Goal: Task Accomplishment & Management: Complete application form

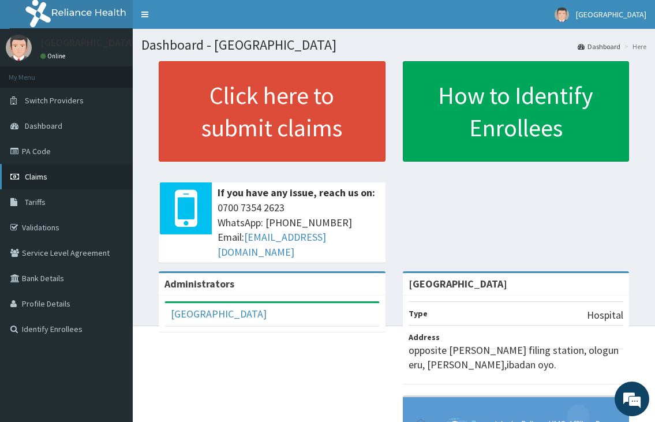
click at [25, 173] on span "Claims" at bounding box center [36, 176] width 23 height 10
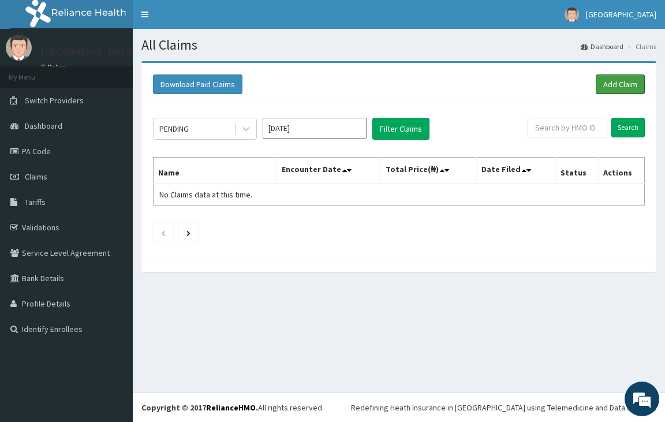
click at [611, 84] on link "Add Claim" at bounding box center [620, 84] width 49 height 20
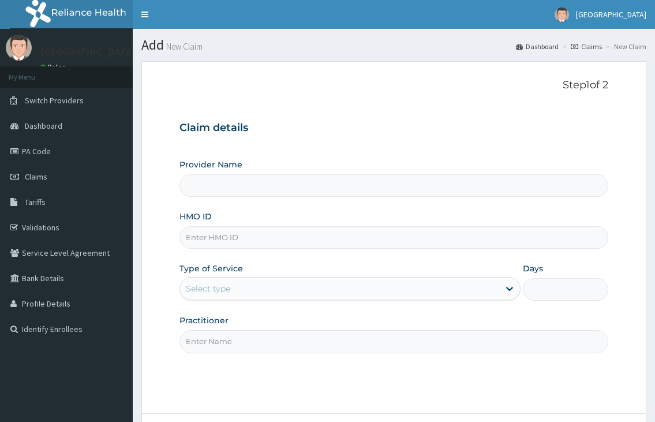
drag, startPoint x: 0, startPoint y: 0, endPoint x: 216, endPoint y: 240, distance: 323.2
click at [218, 236] on input "HMO ID" at bounding box center [393, 237] width 428 height 23
type input "[GEOGRAPHIC_DATA]"
type input "ALT/10257/A"
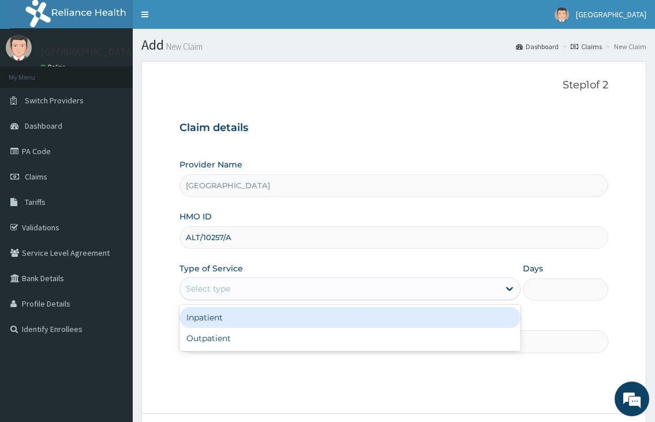
click at [229, 285] on div "Select type" at bounding box center [208, 289] width 44 height 12
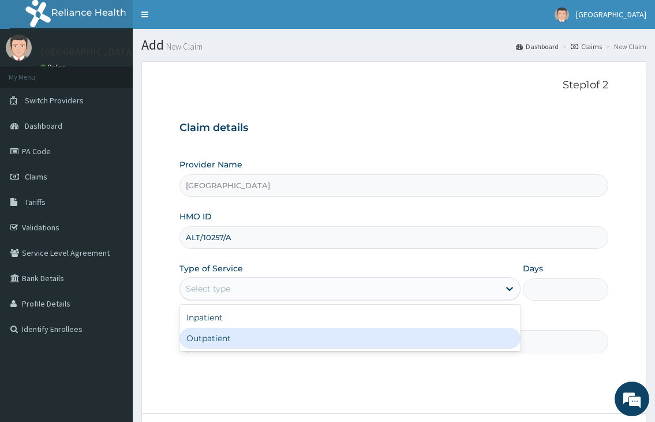
click at [227, 336] on div "Outpatient" at bounding box center [349, 338] width 340 height 21
type input "1"
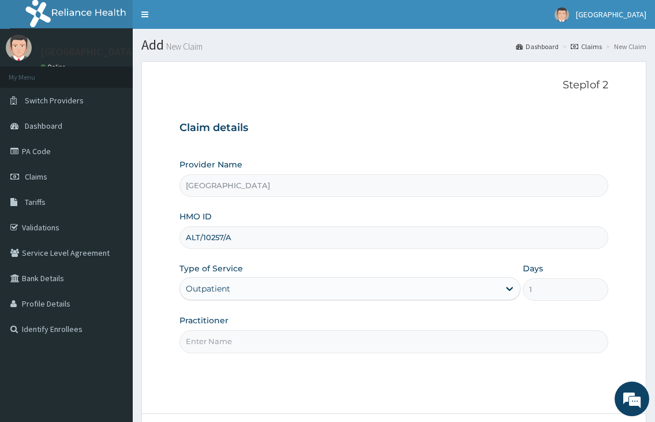
click at [226, 340] on input "Practitioner" at bounding box center [393, 341] width 428 height 23
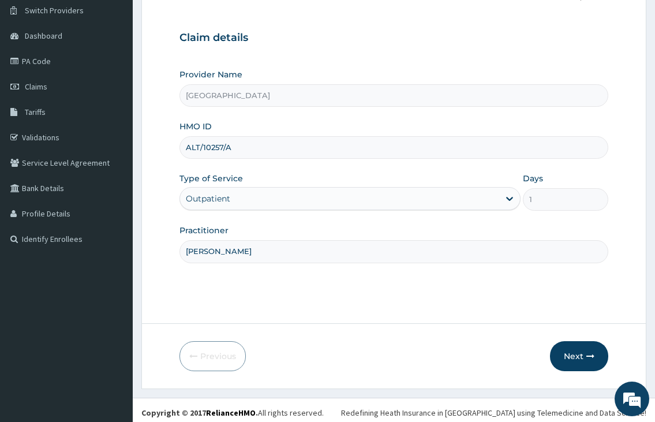
scroll to position [95, 0]
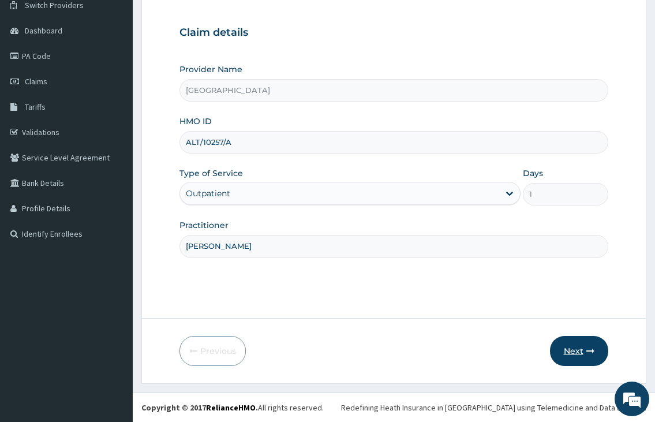
type input "[PERSON_NAME]"
click at [568, 354] on button "Next" at bounding box center [579, 351] width 58 height 30
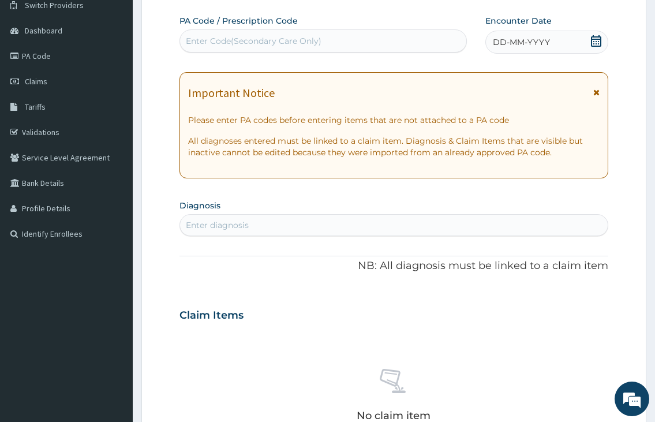
click at [595, 40] on icon at bounding box center [596, 41] width 12 height 12
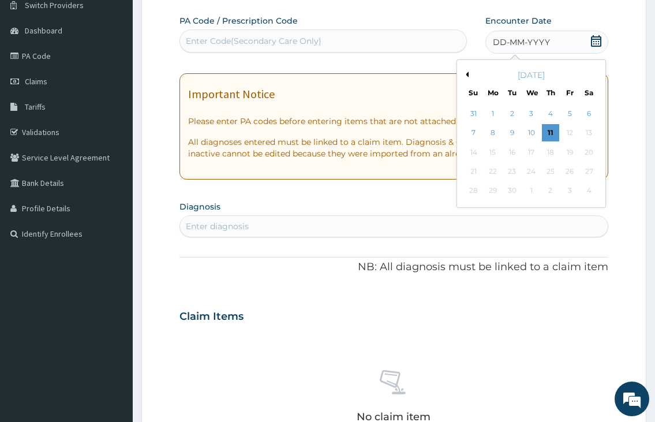
drag, startPoint x: 533, startPoint y: 133, endPoint x: 340, endPoint y: 244, distance: 222.0
click at [532, 133] on div "10" at bounding box center [530, 133] width 17 height 17
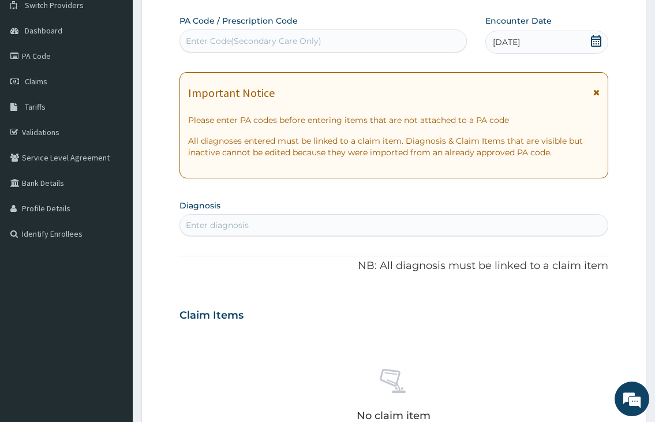
click at [325, 224] on div "Enter diagnosis" at bounding box center [393, 225] width 427 height 18
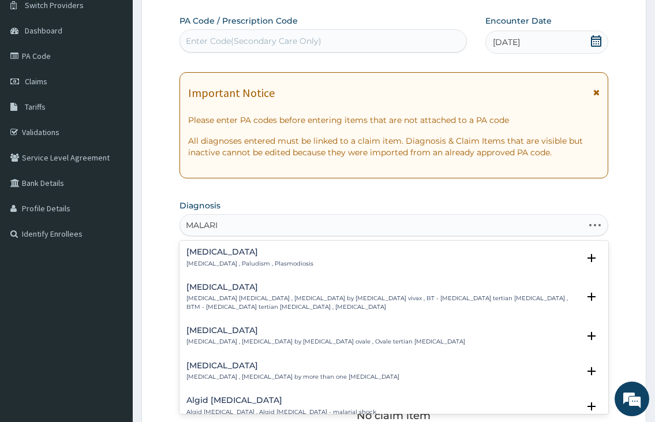
type input "[MEDICAL_DATA]"
click at [267, 254] on h4 "[MEDICAL_DATA]" at bounding box center [249, 252] width 127 height 9
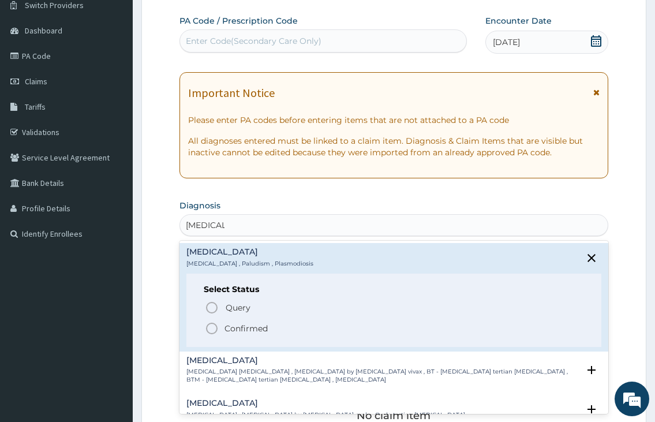
click at [214, 334] on circle "status option filled" at bounding box center [212, 328] width 10 height 10
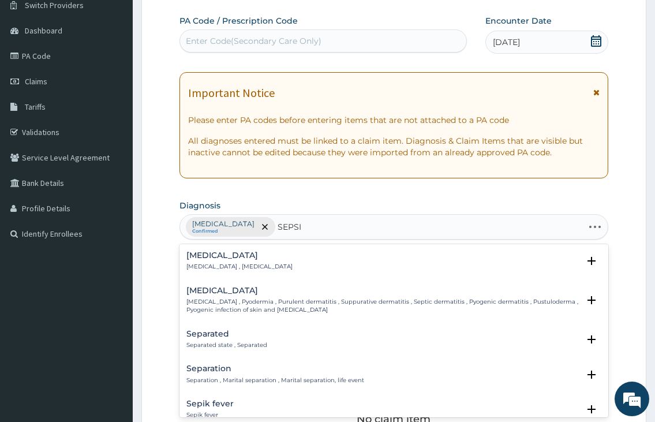
type input "[MEDICAL_DATA]"
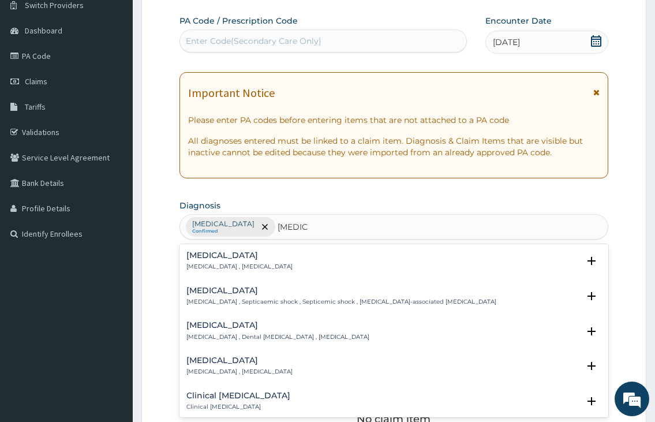
click at [237, 264] on p "[MEDICAL_DATA] , [MEDICAL_DATA]" at bounding box center [239, 267] width 106 height 8
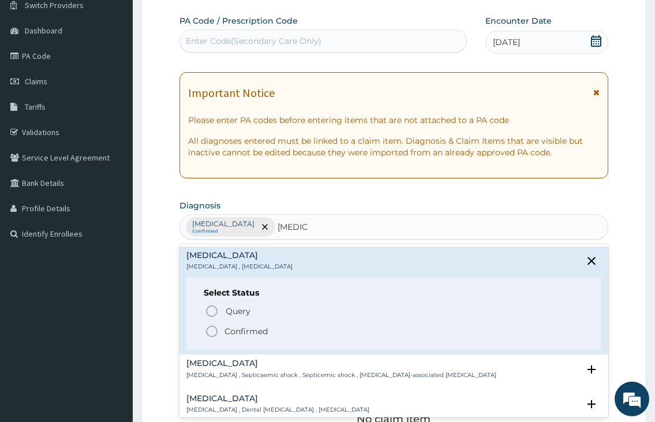
click at [217, 331] on circle "status option filled" at bounding box center [212, 331] width 10 height 10
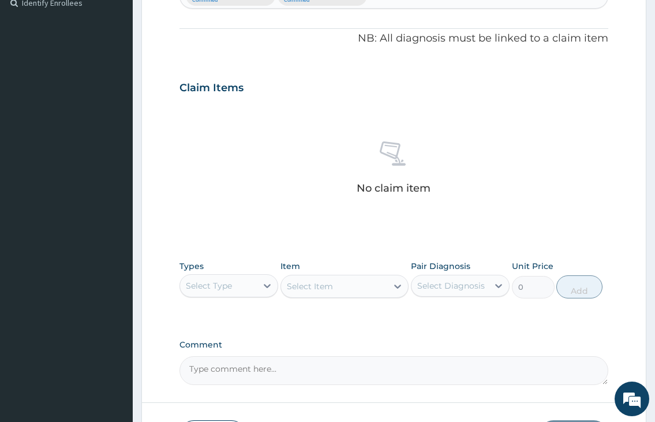
scroll to position [384, 0]
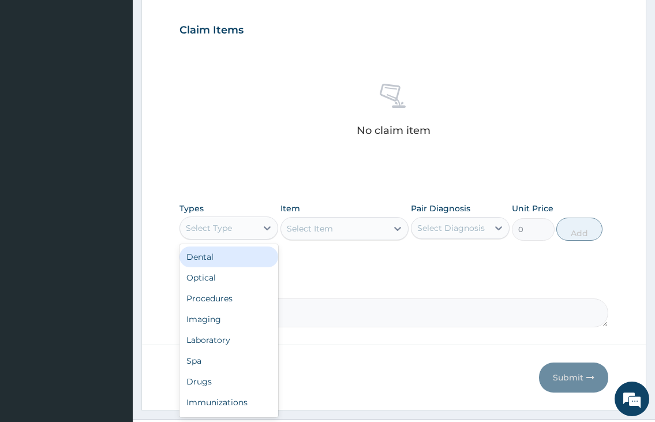
click at [230, 237] on div "Select Type" at bounding box center [228, 227] width 99 height 23
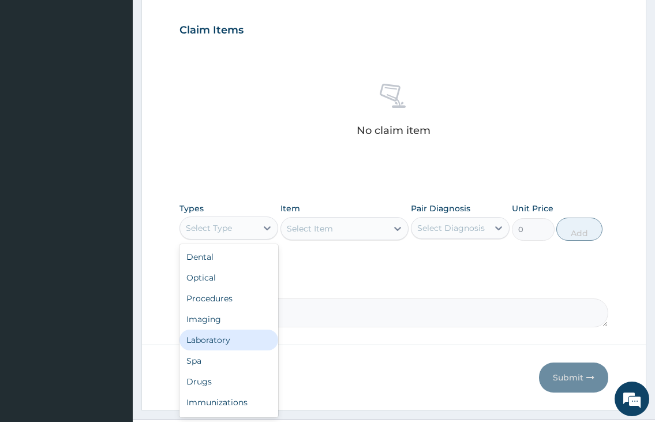
click at [229, 342] on div "Laboratory" at bounding box center [228, 340] width 99 height 21
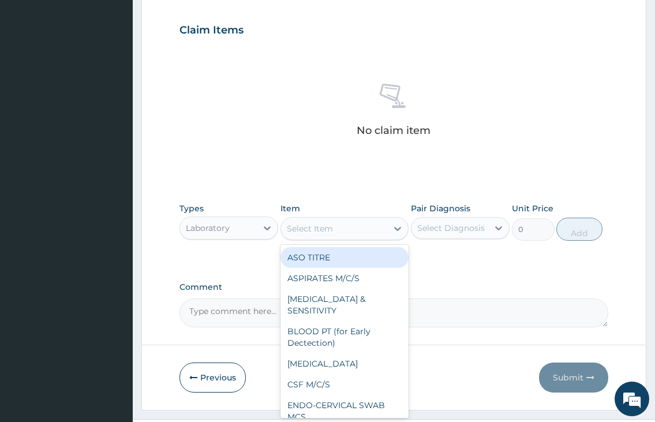
click at [333, 234] on div "Select Item" at bounding box center [334, 228] width 107 height 18
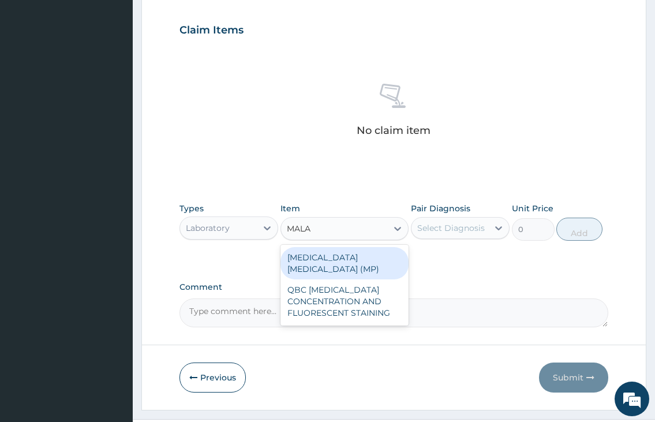
type input "MALAR"
drag, startPoint x: 345, startPoint y: 260, endPoint x: 467, endPoint y: 235, distance: 125.3
click at [354, 257] on div "[MEDICAL_DATA] [MEDICAL_DATA] (MP)" at bounding box center [344, 263] width 129 height 32
type input "1000"
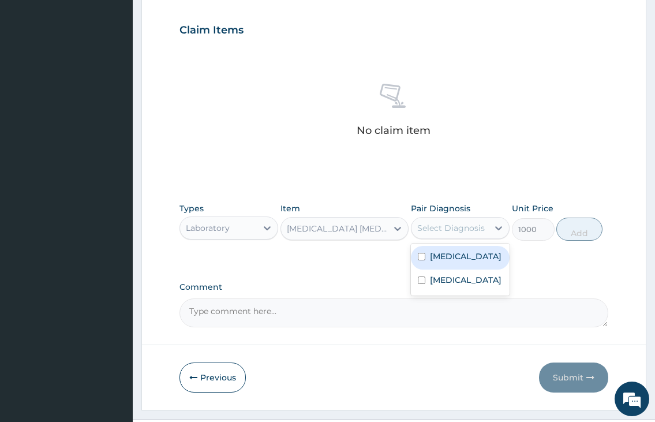
click at [471, 224] on div "Select Diagnosis" at bounding box center [451, 228] width 68 height 12
click at [443, 262] on div "[MEDICAL_DATA]" at bounding box center [460, 258] width 99 height 24
checkbox input "true"
click at [582, 227] on button "Add" at bounding box center [579, 229] width 46 height 23
type input "0"
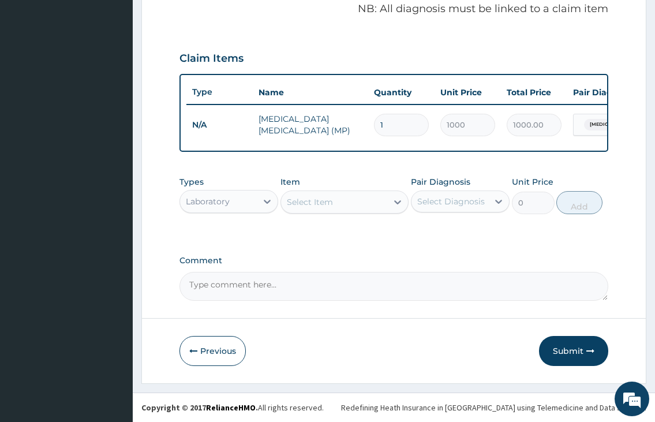
scroll to position [365, 0]
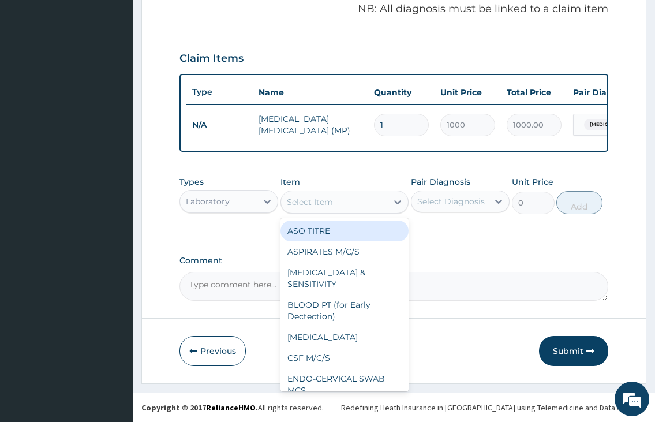
click at [315, 199] on div "Select Item" at bounding box center [310, 202] width 46 height 12
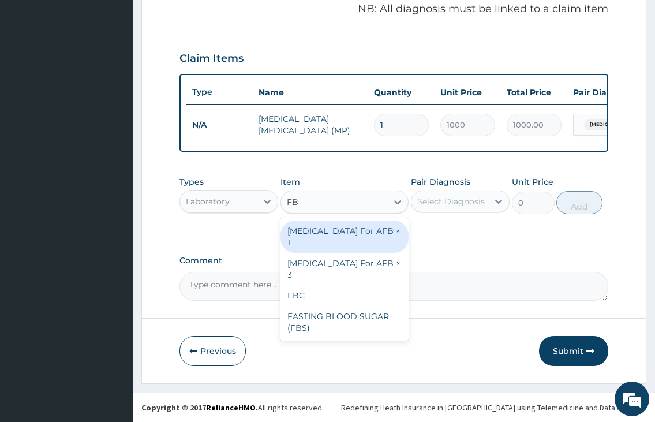
type input "FBC"
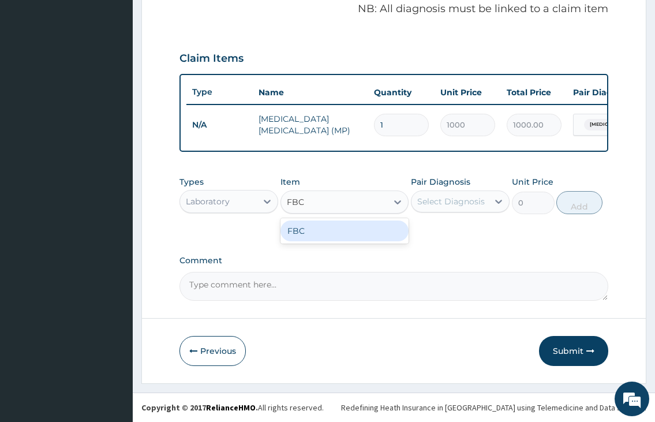
click at [328, 237] on div "FBC" at bounding box center [344, 230] width 129 height 21
type input "2000"
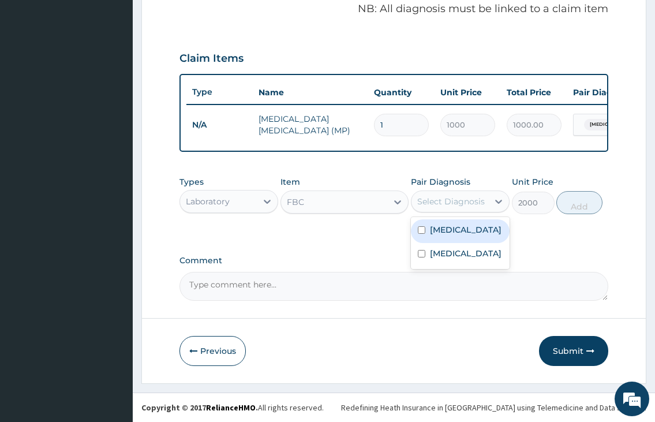
click at [461, 204] on div "Select Diagnosis" at bounding box center [451, 202] width 68 height 12
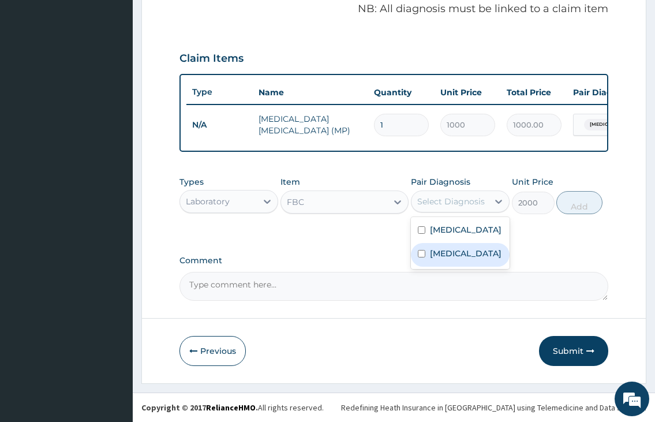
drag, startPoint x: 447, startPoint y: 253, endPoint x: 497, endPoint y: 240, distance: 52.6
click at [456, 251] on label "[MEDICAL_DATA]" at bounding box center [466, 254] width 72 height 12
checkbox input "true"
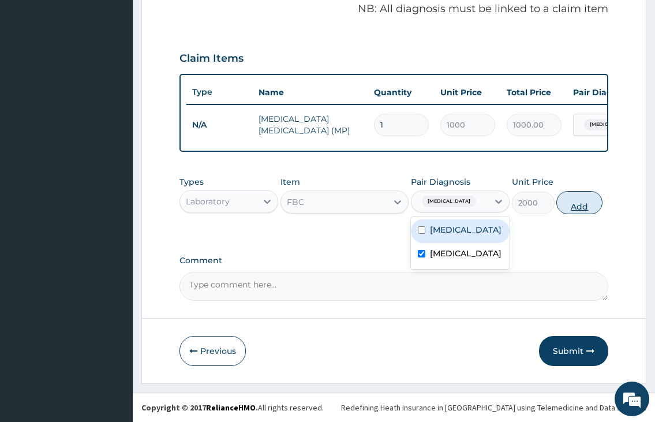
click at [582, 199] on button "Add" at bounding box center [579, 202] width 46 height 23
type input "0"
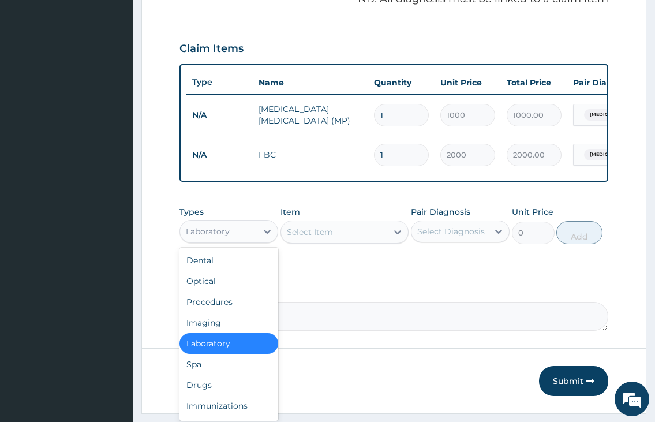
click at [220, 237] on div "Laboratory" at bounding box center [208, 232] width 44 height 12
click at [207, 395] on div "Drugs" at bounding box center [228, 385] width 99 height 21
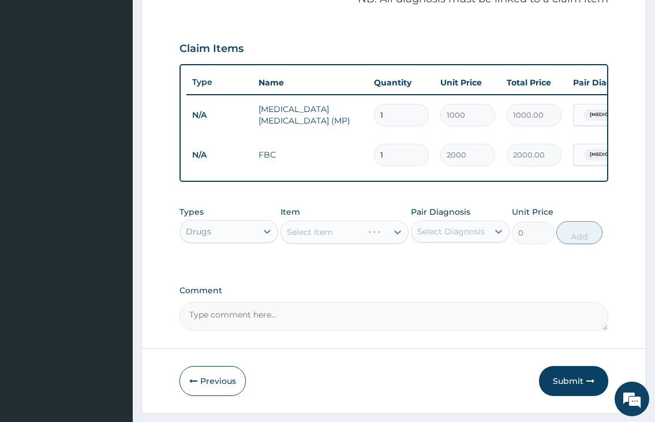
click at [297, 237] on div "Select Item" at bounding box center [344, 231] width 129 height 23
click at [293, 238] on div "Select Item" at bounding box center [310, 232] width 46 height 12
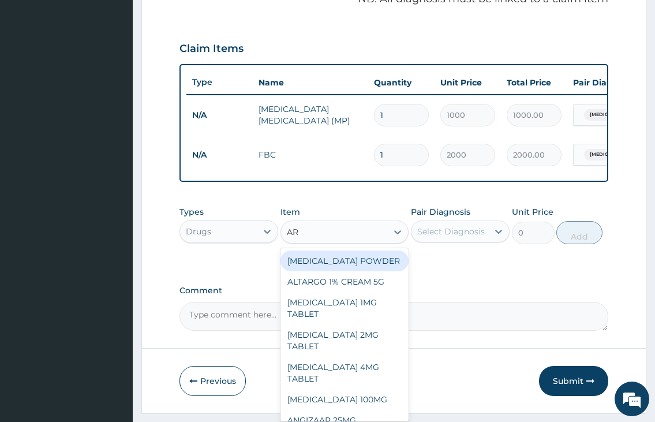
type input "ART"
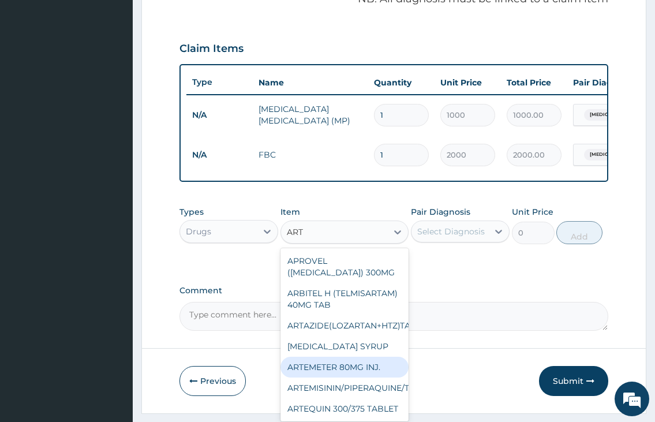
click at [352, 377] on div "ARTEMETER 80MG INJ." at bounding box center [344, 367] width 129 height 21
type input "350"
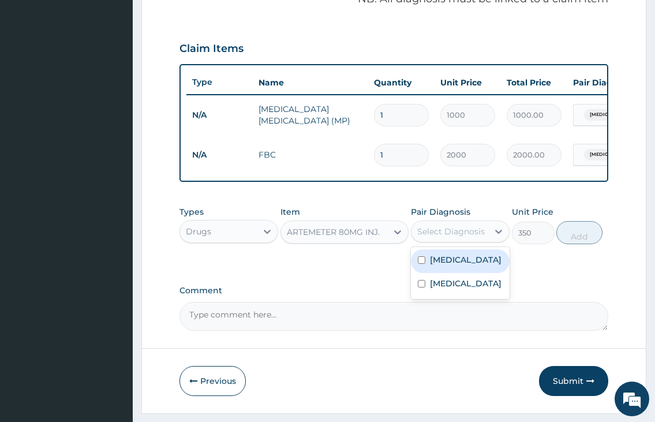
click at [460, 237] on div "Select Diagnosis" at bounding box center [451, 232] width 68 height 12
click at [451, 265] on label "[MEDICAL_DATA]" at bounding box center [466, 260] width 72 height 12
checkbox input "true"
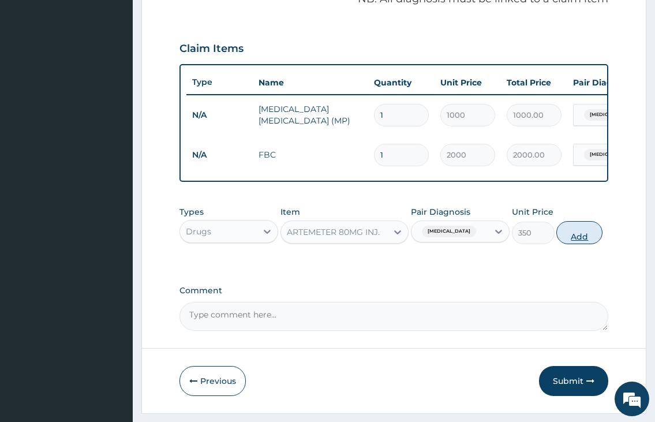
click at [586, 241] on button "Add" at bounding box center [579, 232] width 46 height 23
type input "0"
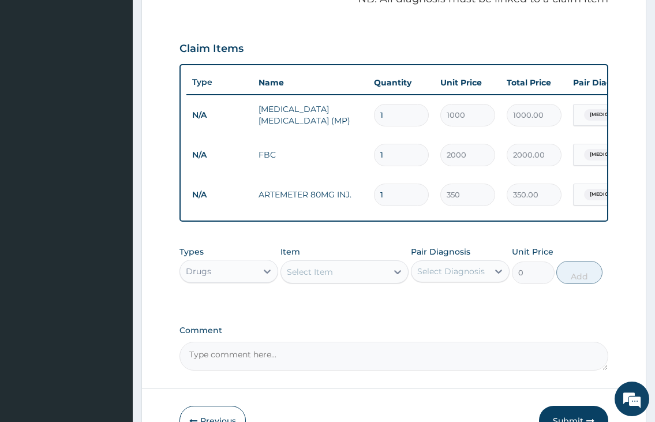
type input "0.00"
type input "4"
type input "1400.00"
type input "0.00"
type input "6"
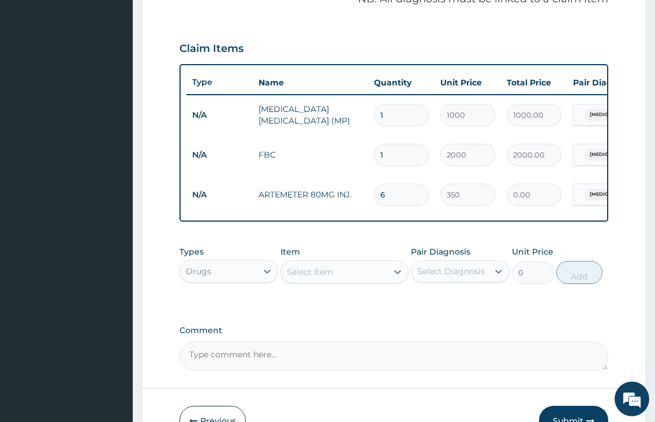
type input "2100.00"
type input "6"
click at [327, 278] on div "Select Item" at bounding box center [310, 272] width 46 height 12
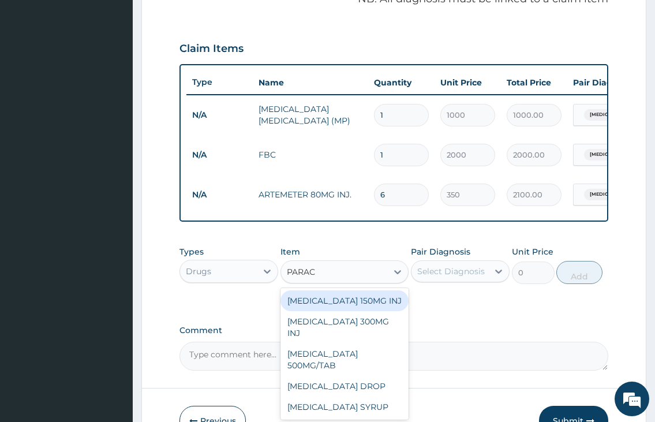
type input "PARACE"
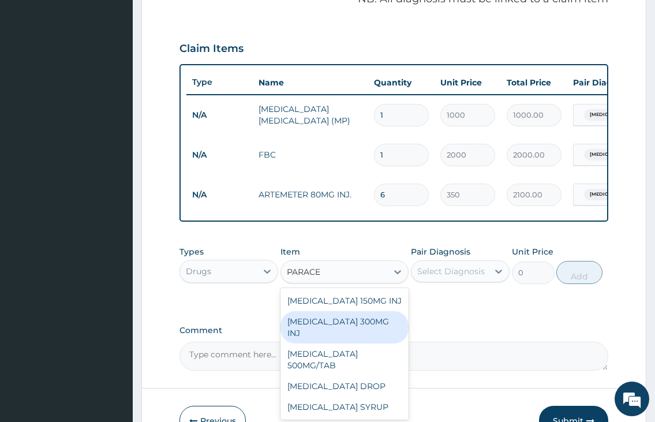
drag, startPoint x: 338, startPoint y: 328, endPoint x: 437, endPoint y: 312, distance: 101.0
click at [347, 325] on div "[MEDICAL_DATA] 300MG INJ" at bounding box center [344, 327] width 129 height 32
type input "500"
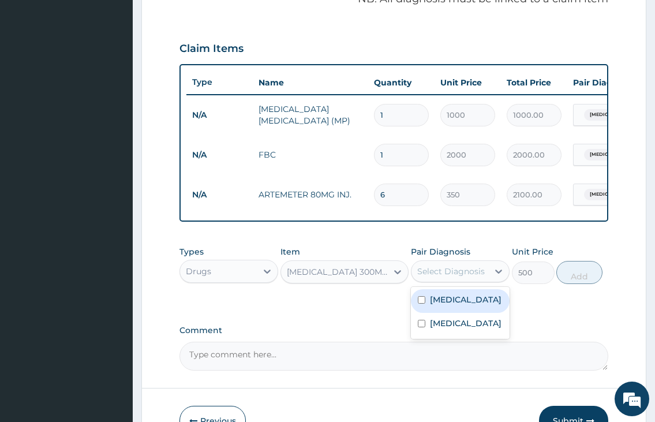
click at [465, 277] on div "Select Diagnosis" at bounding box center [451, 271] width 68 height 12
drag, startPoint x: 460, startPoint y: 314, endPoint x: 545, endPoint y: 302, distance: 86.2
click at [485, 313] on div "[MEDICAL_DATA]" at bounding box center [460, 301] width 99 height 24
checkbox input "true"
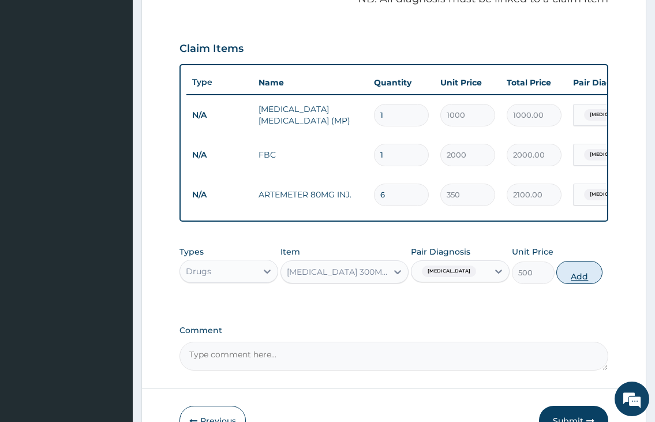
click at [586, 284] on button "Add" at bounding box center [579, 272] width 46 height 23
type input "0"
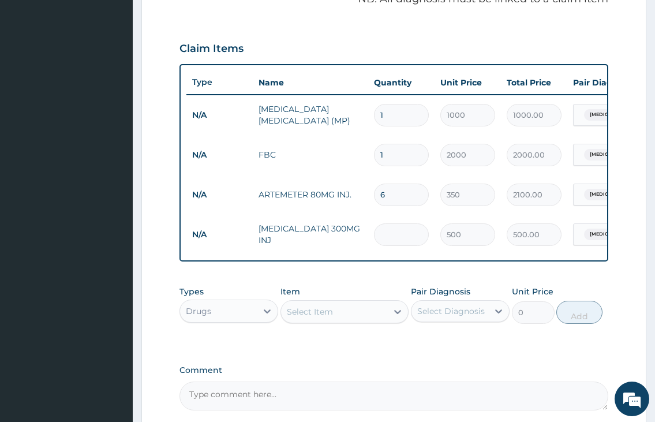
type input "0.00"
type input "2"
type input "1000.00"
type input "2"
click at [340, 321] on div "Select Item" at bounding box center [334, 311] width 107 height 18
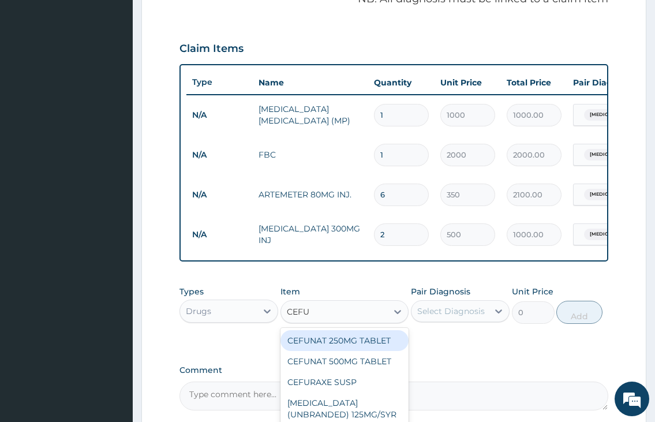
type input "CEFUR"
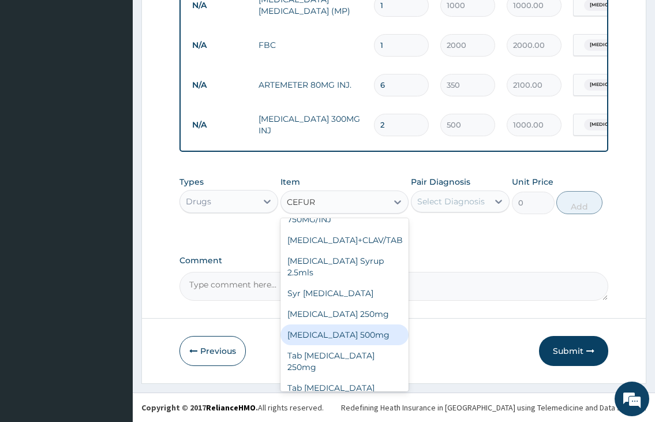
scroll to position [205, 0]
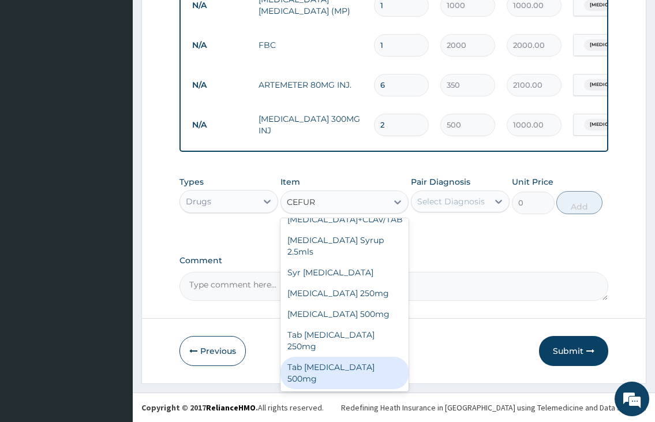
drag, startPoint x: 360, startPoint y: 383, endPoint x: 378, endPoint y: 381, distance: 18.5
click at [360, 383] on div "Tab [MEDICAL_DATA] 500mg" at bounding box center [344, 373] width 129 height 32
type input "400"
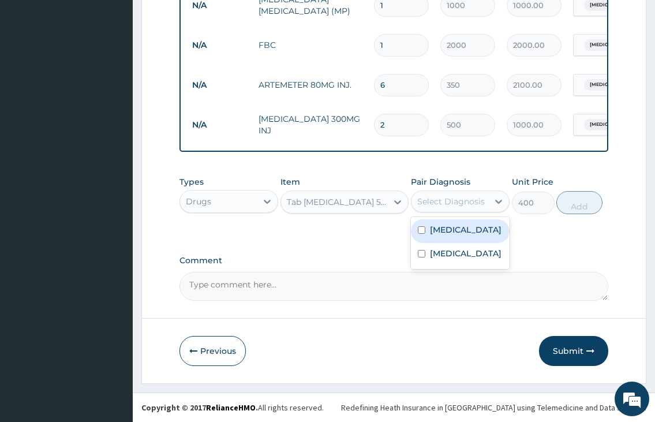
click at [459, 211] on div "Select Diagnosis" at bounding box center [449, 201] width 77 height 18
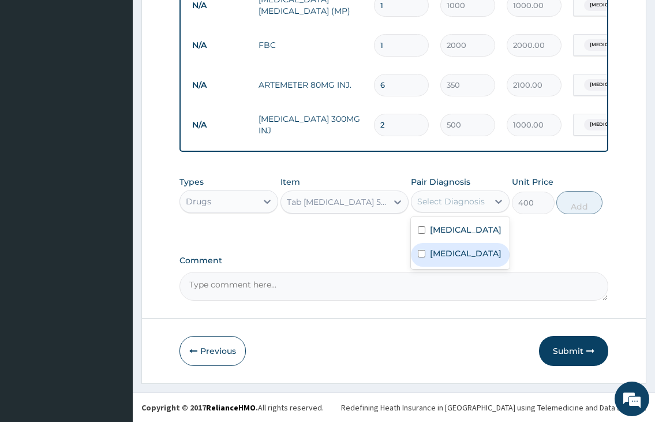
drag, startPoint x: 441, startPoint y: 256, endPoint x: 471, endPoint y: 250, distance: 31.0
click at [448, 256] on label "[MEDICAL_DATA]" at bounding box center [466, 254] width 72 height 12
checkbox input "true"
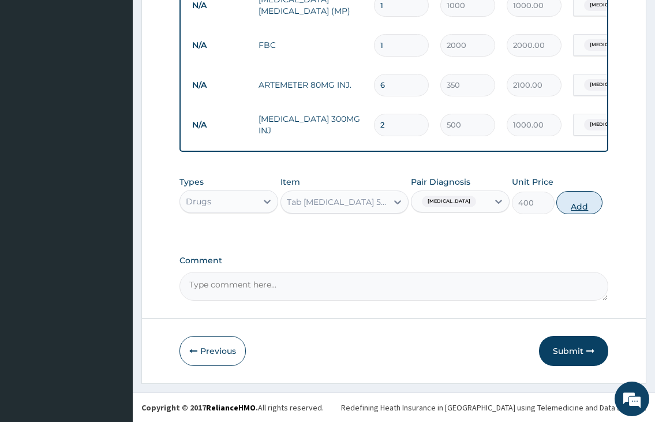
click at [585, 208] on button "Add" at bounding box center [579, 202] width 46 height 23
type input "0"
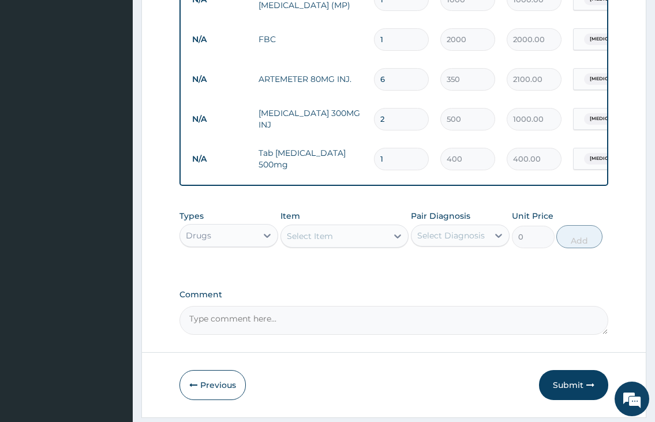
type input "10"
type input "4000.00"
type input "10"
click at [360, 244] on div "Select Item" at bounding box center [334, 236] width 107 height 18
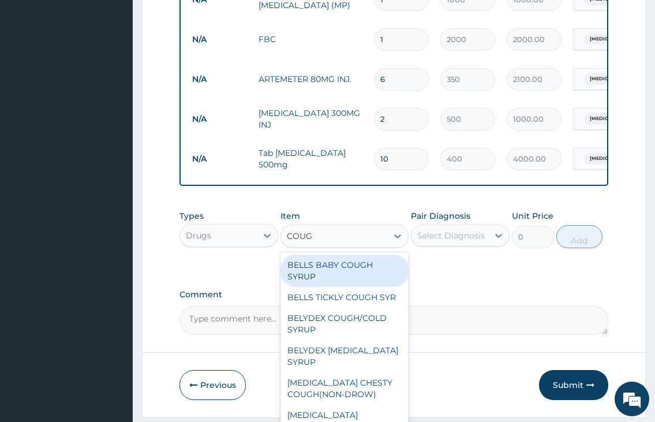
type input "COUGH"
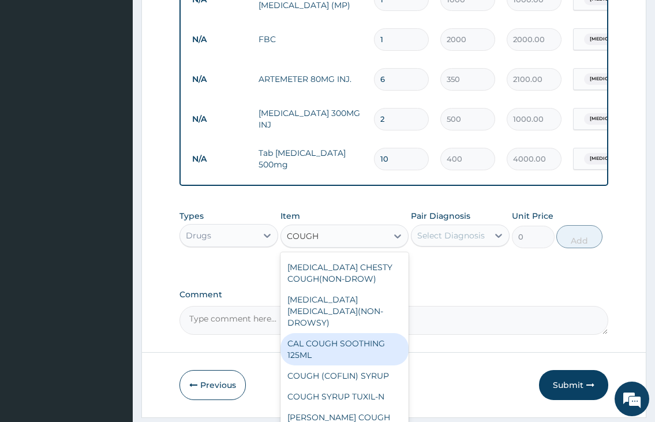
scroll to position [120, 0]
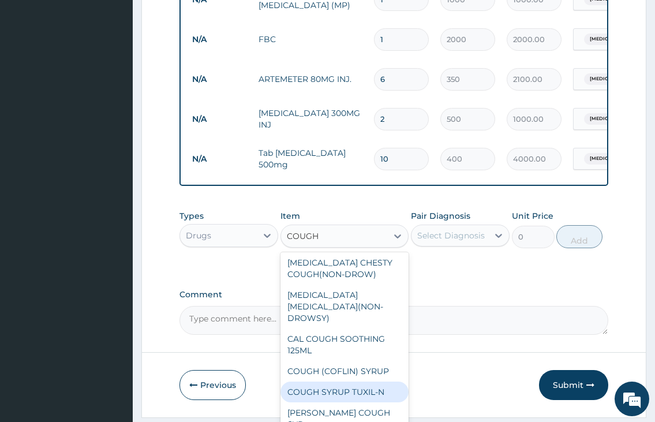
drag, startPoint x: 358, startPoint y: 397, endPoint x: 369, endPoint y: 392, distance: 12.1
click at [358, 398] on div "COUGH SYRUP TUXIL-N" at bounding box center [344, 391] width 129 height 21
type input "500"
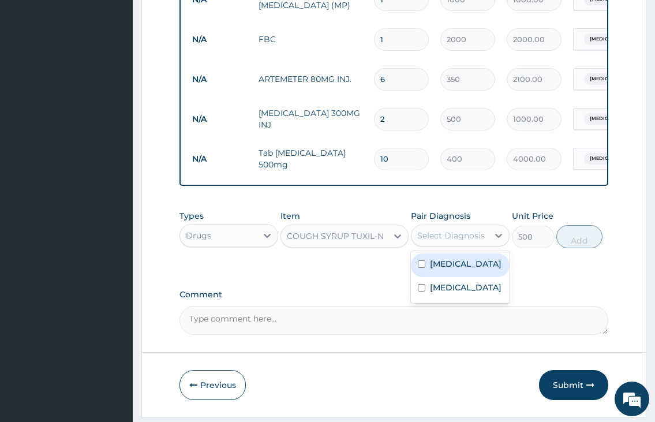
click at [432, 241] on div "Select Diagnosis" at bounding box center [451, 236] width 68 height 12
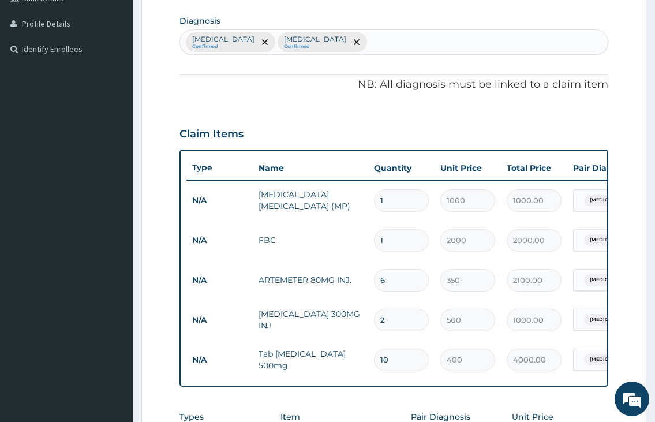
scroll to position [250, 0]
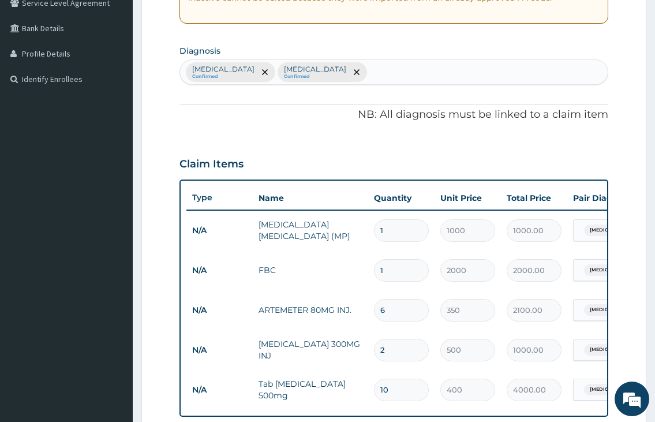
click at [305, 69] on div "[MEDICAL_DATA] Confirmed [MEDICAL_DATA] Confirmed" at bounding box center [393, 72] width 427 height 24
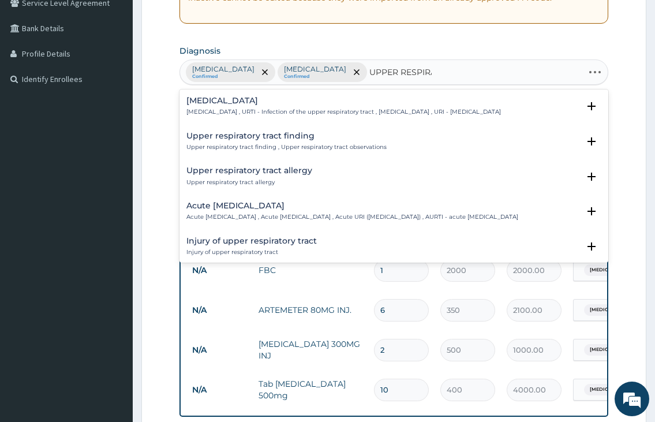
type input "UPPER RESPIRAT"
click at [255, 104] on h4 "[MEDICAL_DATA]" at bounding box center [343, 100] width 315 height 9
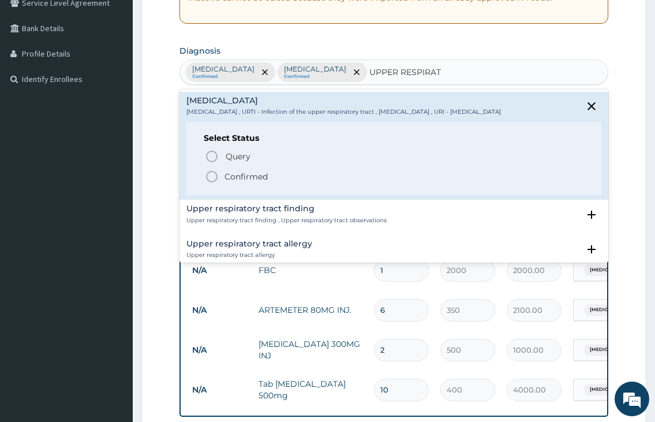
click at [215, 184] on icon "status option filled" at bounding box center [212, 177] width 14 height 14
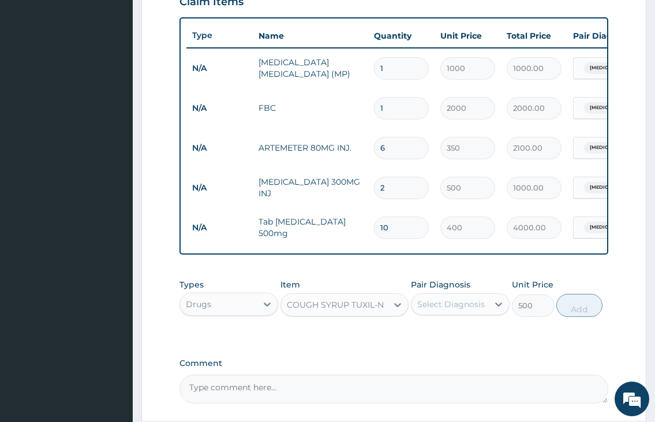
scroll to position [481, 0]
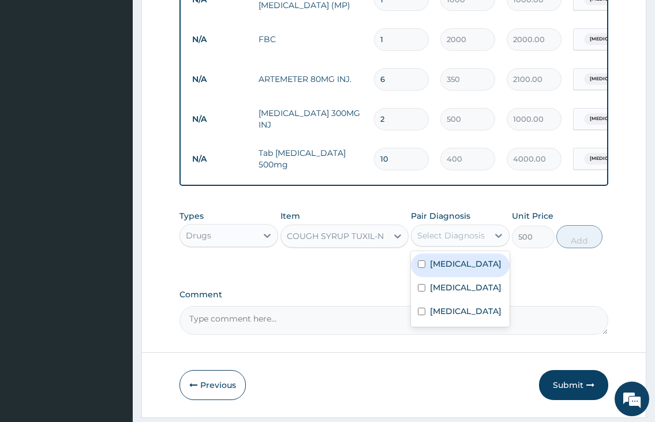
click at [450, 245] on div "Select Diagnosis" at bounding box center [449, 235] width 77 height 18
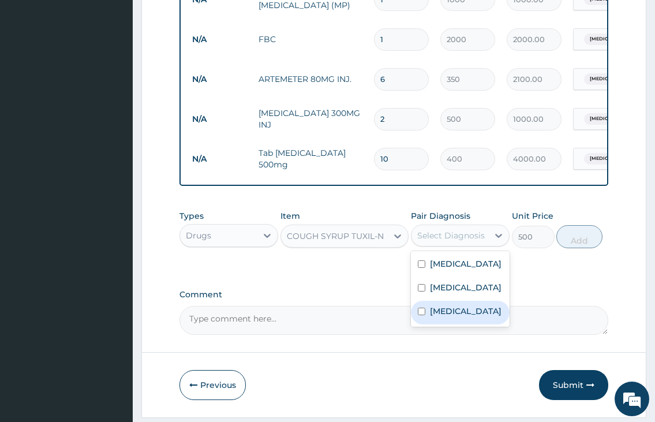
drag, startPoint x: 447, startPoint y: 334, endPoint x: 488, endPoint y: 317, distance: 44.3
click at [448, 317] on label "[MEDICAL_DATA]" at bounding box center [466, 311] width 72 height 12
checkbox input "true"
click at [583, 248] on button "Add" at bounding box center [579, 236] width 46 height 23
type input "0"
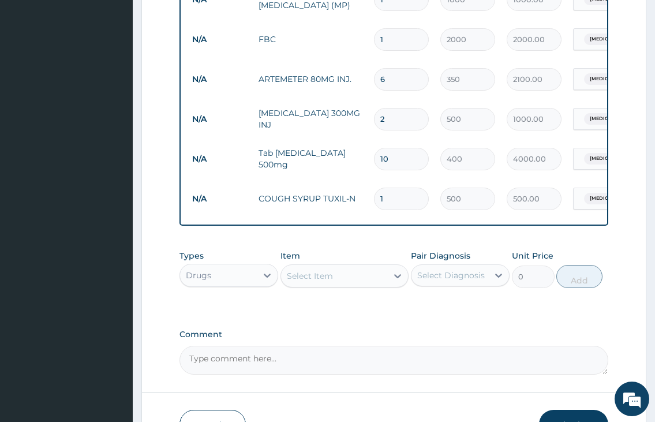
click at [345, 285] on div "Select Item" at bounding box center [334, 276] width 107 height 18
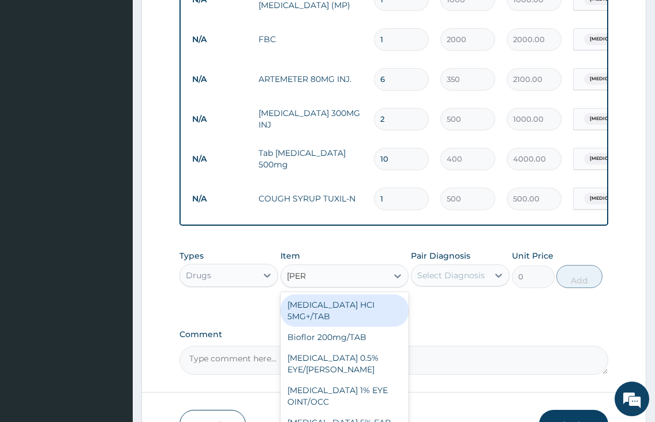
type input "LORAT"
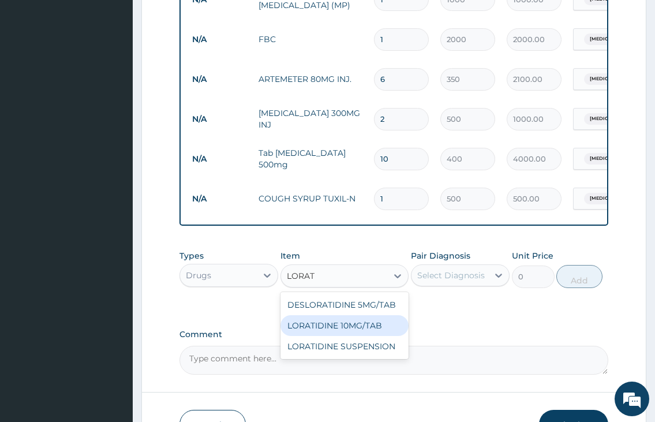
drag, startPoint x: 373, startPoint y: 334, endPoint x: 411, endPoint y: 316, distance: 41.6
click at [379, 331] on div "LORATIDINE 10MG/TAB" at bounding box center [344, 325] width 129 height 21
type input "60"
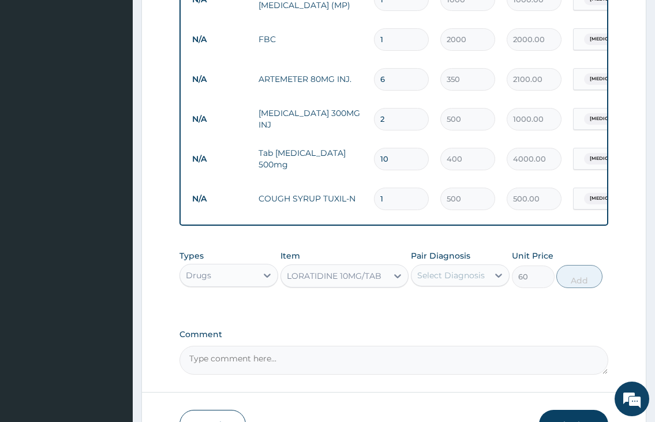
click at [450, 294] on div "Types Drugs Item LORATIDINE 10MG/TAB Pair Diagnosis Select Diagnosis Unit Price…" at bounding box center [393, 269] width 428 height 50
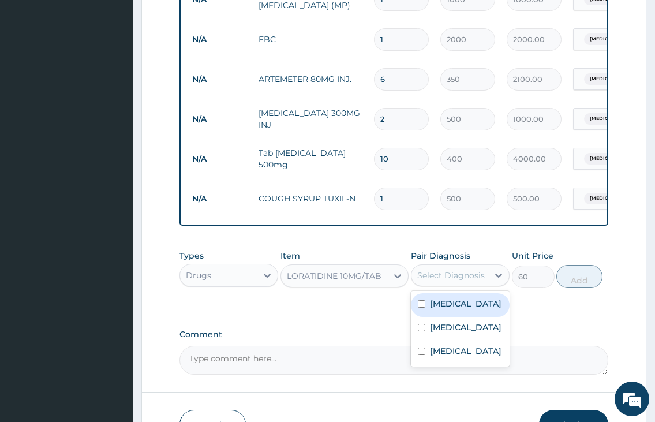
click at [454, 279] on div "Select Diagnosis" at bounding box center [451, 276] width 68 height 12
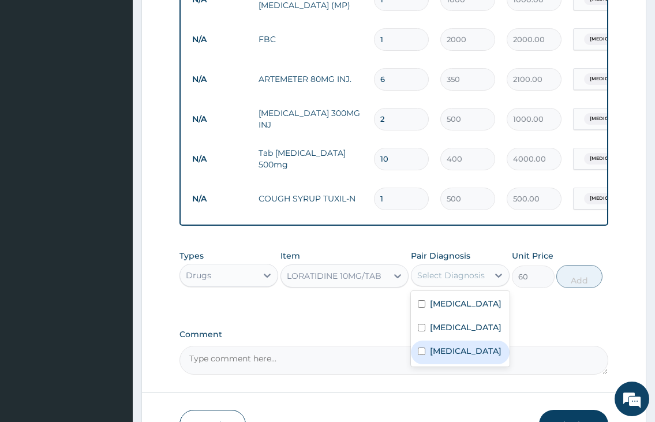
drag, startPoint x: 443, startPoint y: 376, endPoint x: 562, endPoint y: 321, distance: 130.9
click at [454, 357] on label "[MEDICAL_DATA]" at bounding box center [466, 351] width 72 height 12
checkbox input "true"
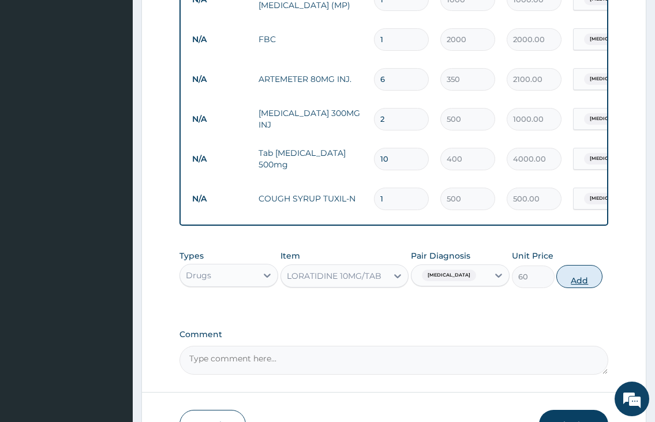
click at [586, 288] on button "Add" at bounding box center [579, 276] width 46 height 23
type input "0"
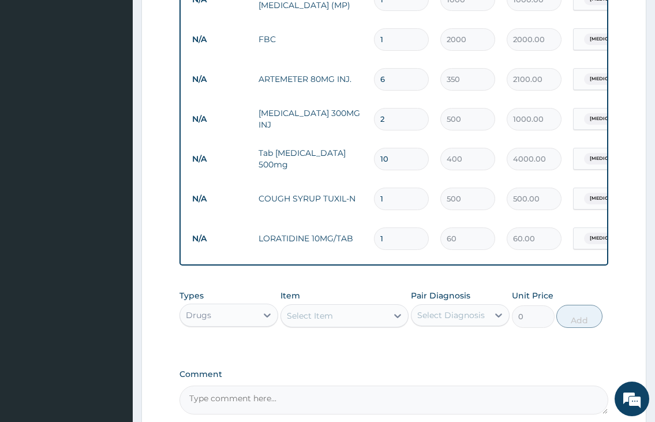
type input "10"
type input "600.00"
type input "10"
click at [355, 325] on div "Select Item" at bounding box center [334, 315] width 107 height 18
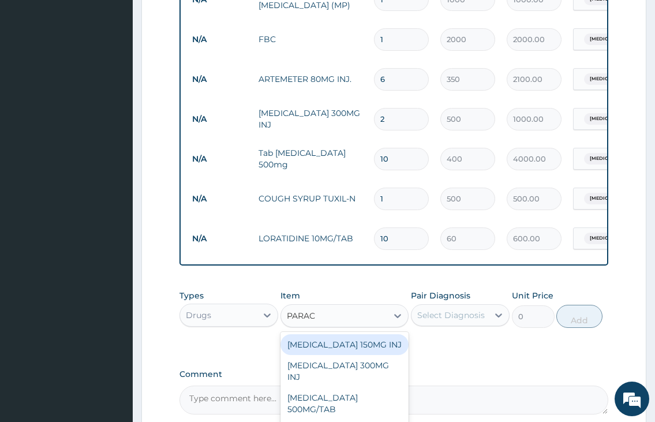
type input "PARACE"
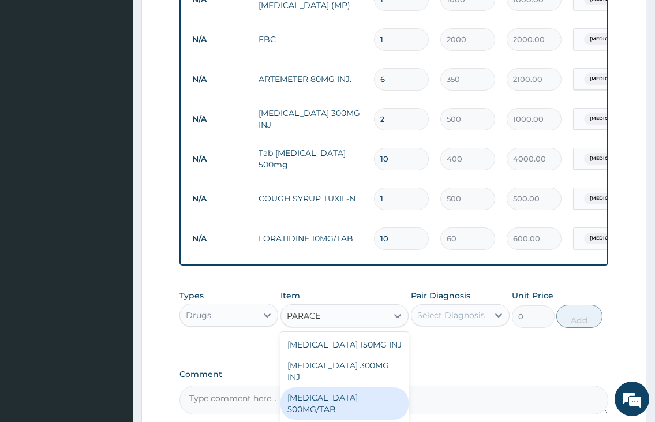
click at [347, 393] on div "[MEDICAL_DATA] 500MG/TAB" at bounding box center [344, 403] width 129 height 32
type input "50"
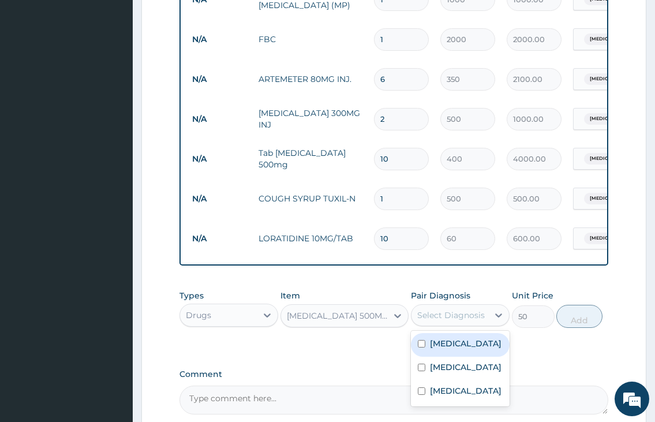
click at [467, 321] on div "Select Diagnosis" at bounding box center [451, 315] width 68 height 12
drag, startPoint x: 455, startPoint y: 356, endPoint x: 525, endPoint y: 355, distance: 69.3
click at [466, 355] on div "[MEDICAL_DATA]" at bounding box center [460, 345] width 99 height 24
checkbox input "true"
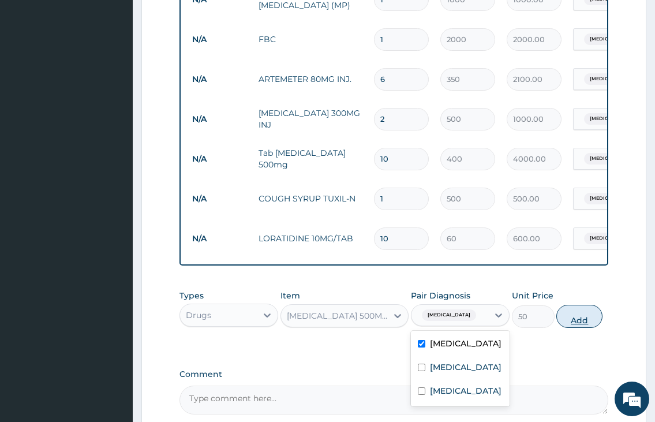
click at [583, 328] on button "Add" at bounding box center [579, 316] width 46 height 23
type input "0"
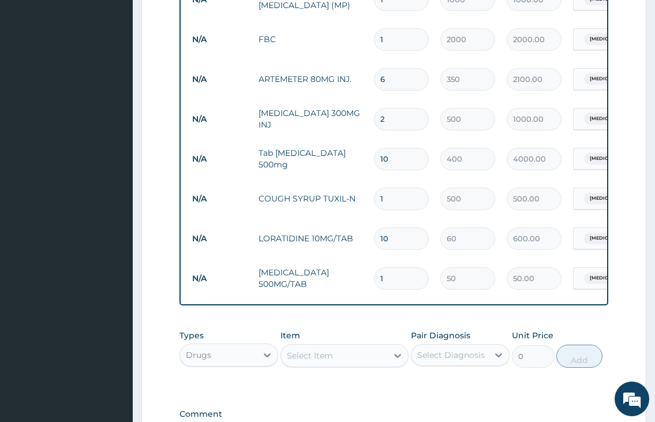
type input "18"
type input "900.00"
type input "18"
click at [334, 365] on div "Select Item" at bounding box center [334, 355] width 107 height 18
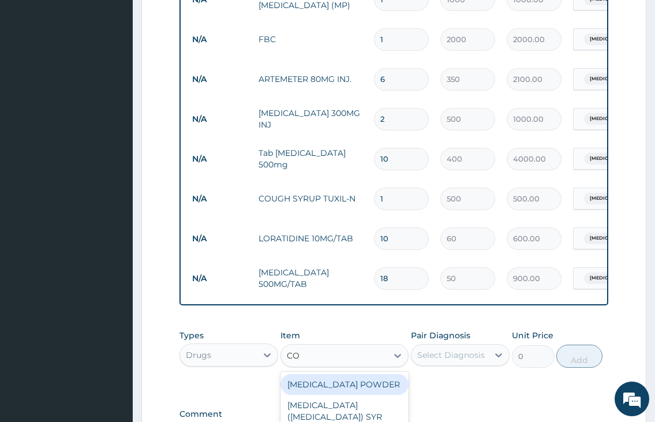
type input "COA"
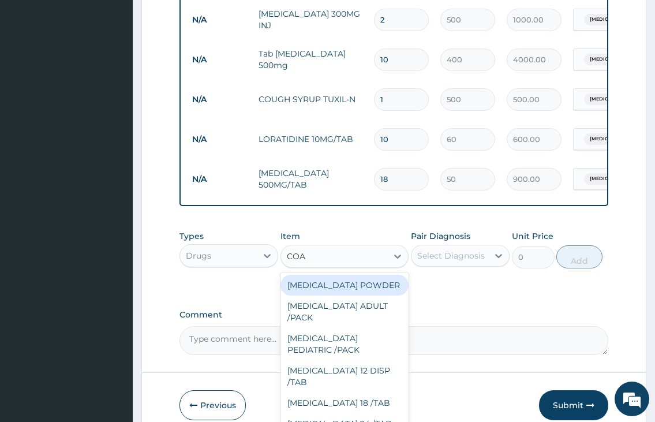
scroll to position [596, 0]
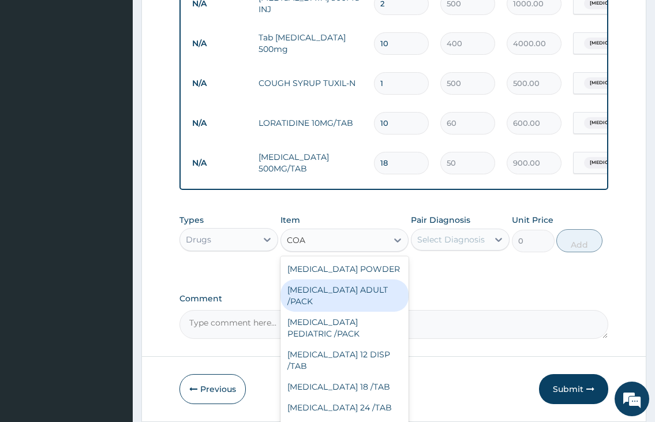
click at [381, 312] on div "[MEDICAL_DATA] ADULT /PACK" at bounding box center [344, 295] width 129 height 32
type input "2160"
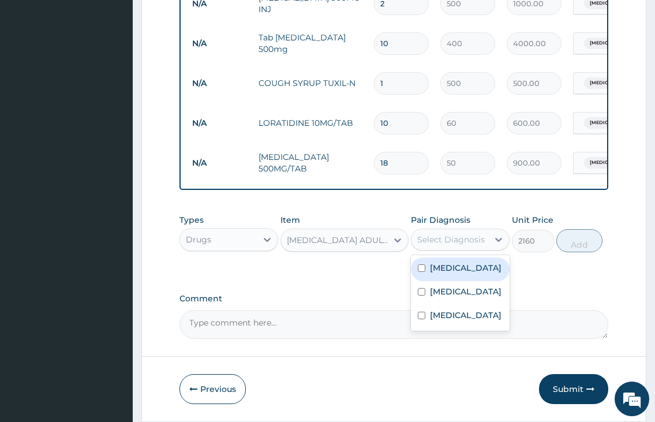
click at [446, 245] on div "Select Diagnosis" at bounding box center [451, 240] width 68 height 12
click at [446, 274] on label "[MEDICAL_DATA]" at bounding box center [466, 268] width 72 height 12
checkbox input "true"
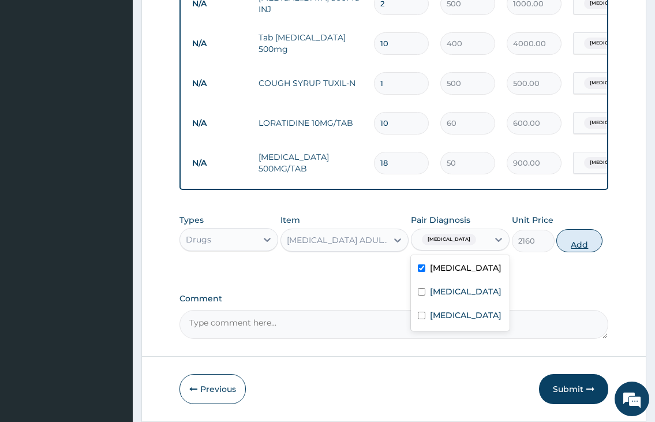
click at [581, 252] on button "Add" at bounding box center [579, 240] width 46 height 23
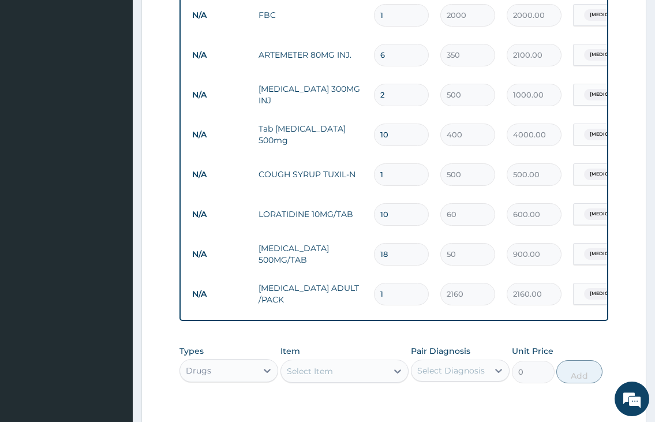
scroll to position [538, 0]
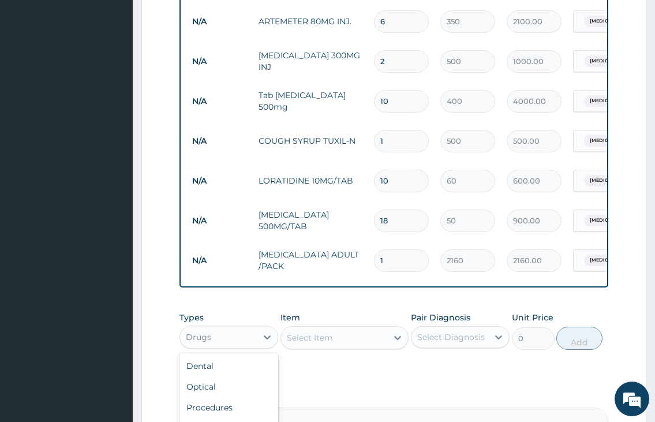
click at [253, 337] on div "Drugs" at bounding box center [218, 337] width 77 height 18
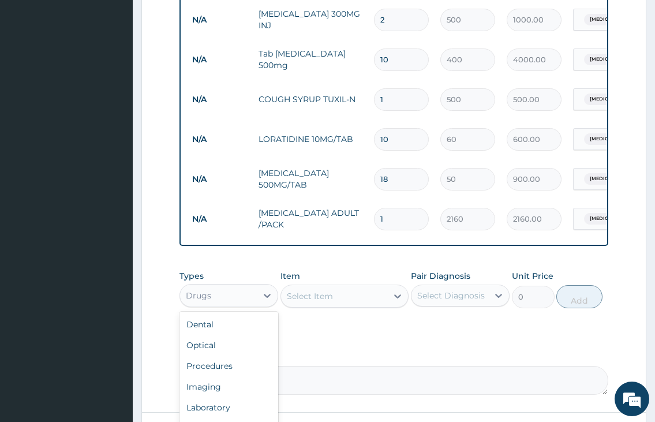
scroll to position [654, 0]
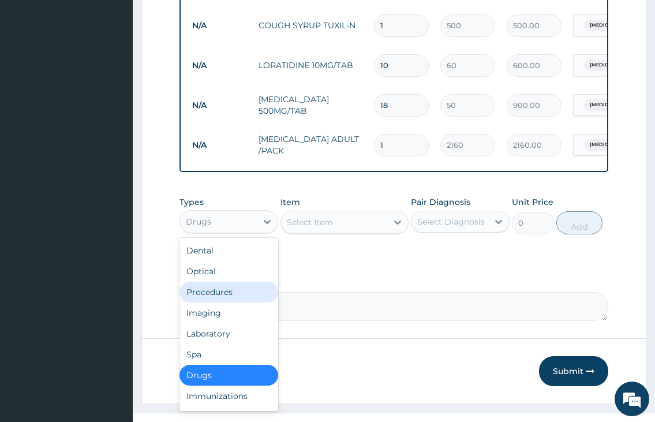
click at [252, 302] on div "Procedures" at bounding box center [228, 292] width 99 height 21
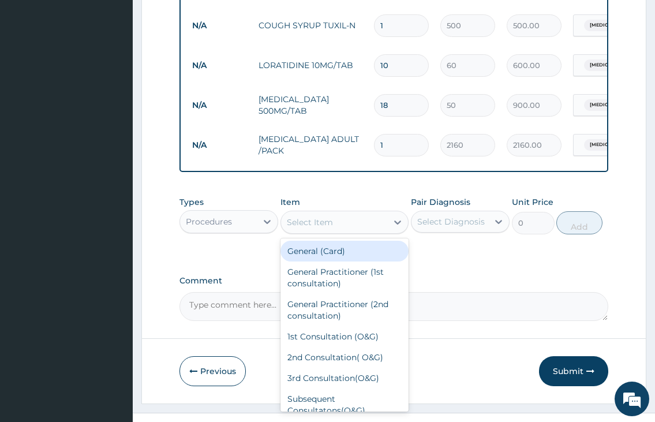
click at [331, 228] on div "Select Item" at bounding box center [310, 222] width 46 height 12
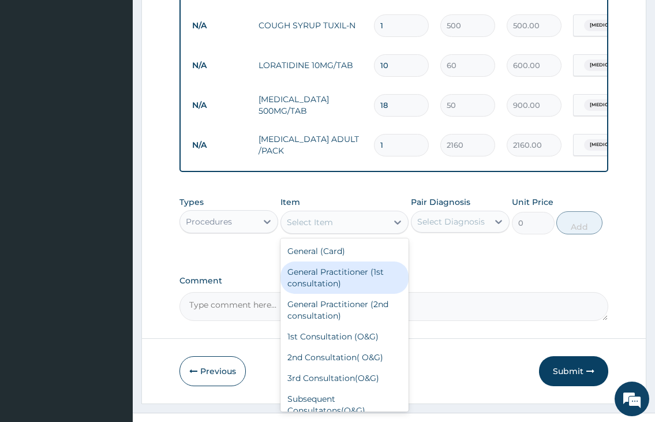
click at [329, 286] on div "General Practitioner (1st consultation)" at bounding box center [344, 277] width 129 height 32
type input "2000"
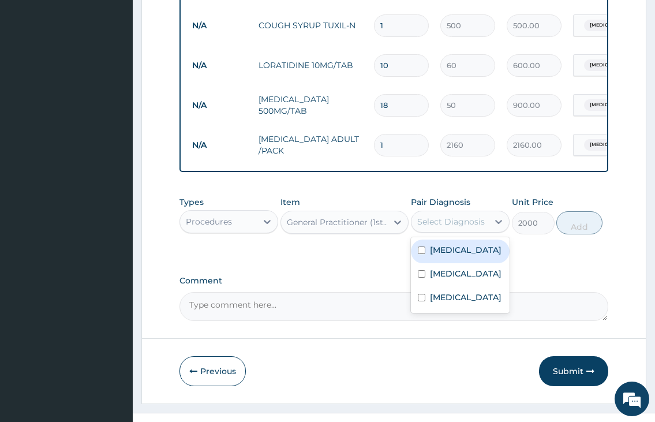
click at [442, 227] on div "Select Diagnosis" at bounding box center [451, 222] width 68 height 12
drag, startPoint x: 446, startPoint y: 255, endPoint x: 440, endPoint y: 290, distance: 35.7
click at [443, 274] on div "[MEDICAL_DATA] [MEDICAL_DATA] [MEDICAL_DATA]" at bounding box center [460, 275] width 99 height 76
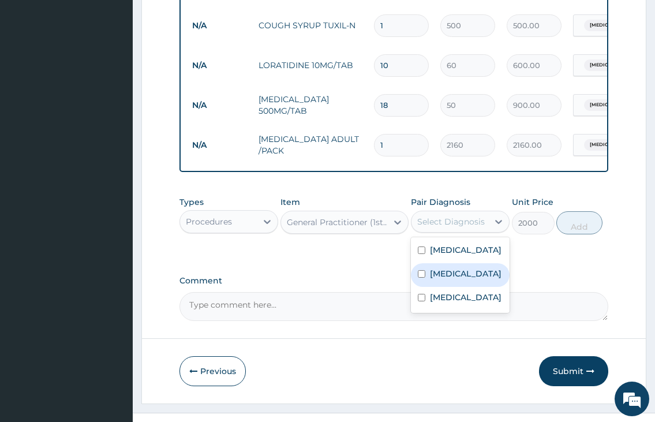
click at [440, 287] on div "[MEDICAL_DATA]" at bounding box center [460, 275] width 99 height 24
checkbox input "true"
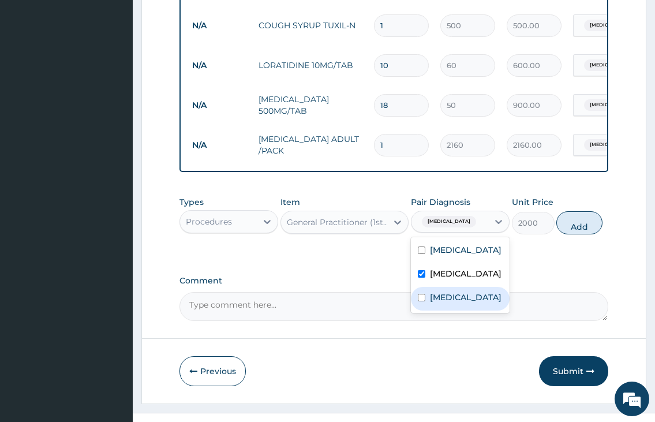
click at [440, 303] on label "[MEDICAL_DATA]" at bounding box center [466, 297] width 72 height 12
checkbox input "true"
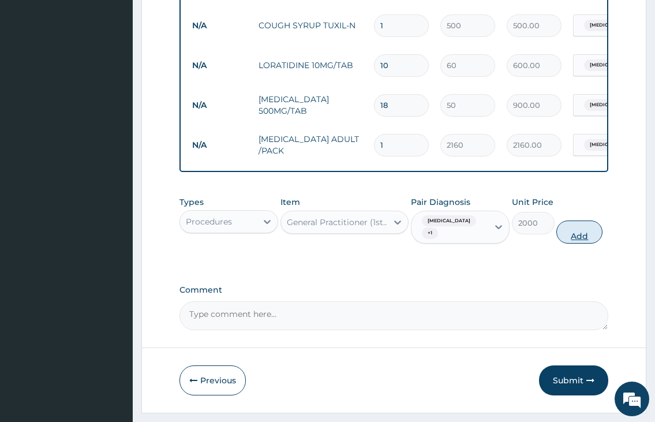
click at [577, 234] on button "Add" at bounding box center [579, 231] width 46 height 23
type input "0"
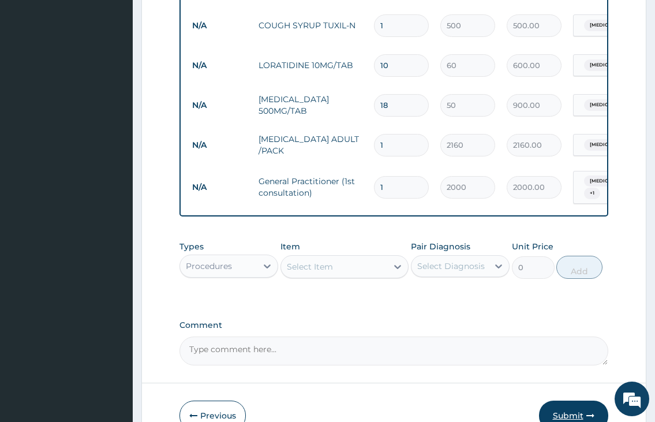
click at [576, 414] on button "Submit" at bounding box center [573, 416] width 69 height 30
